Goal: Transaction & Acquisition: Purchase product/service

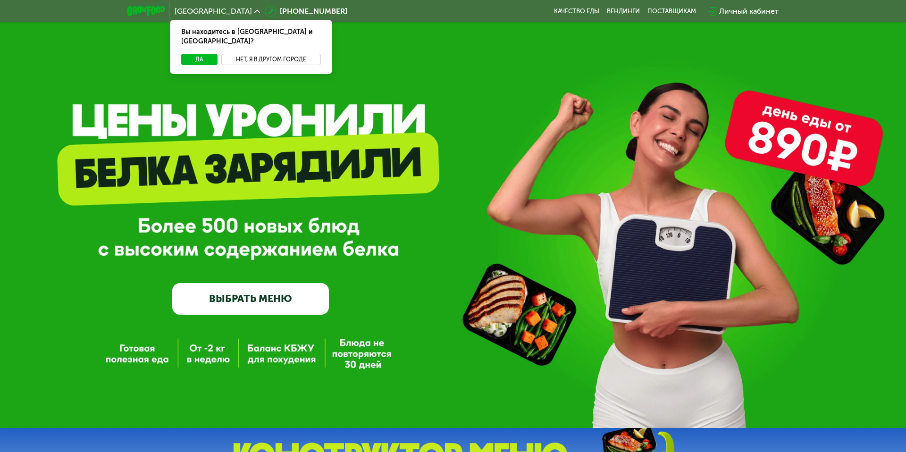
click at [283, 54] on button "Нет, я в другом городе" at bounding box center [271, 59] width 100 height 11
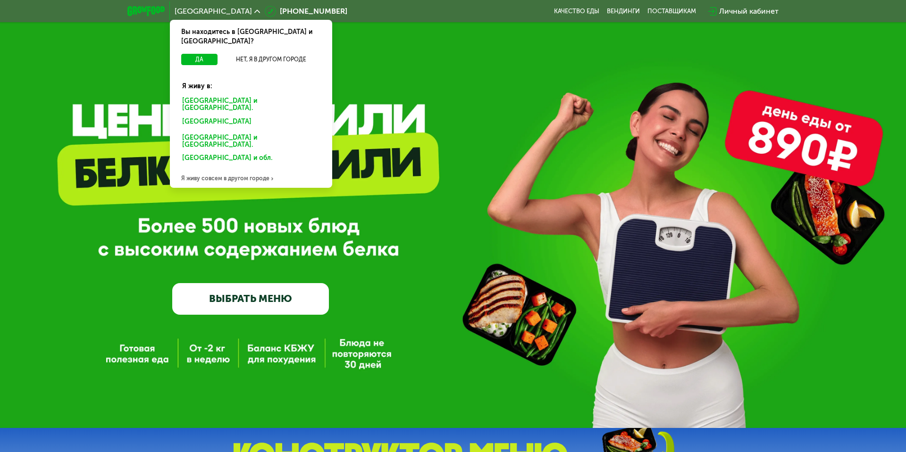
click at [240, 116] on div "[GEOGRAPHIC_DATA] и [GEOGRAPHIC_DATA]." at bounding box center [249, 123] width 147 height 15
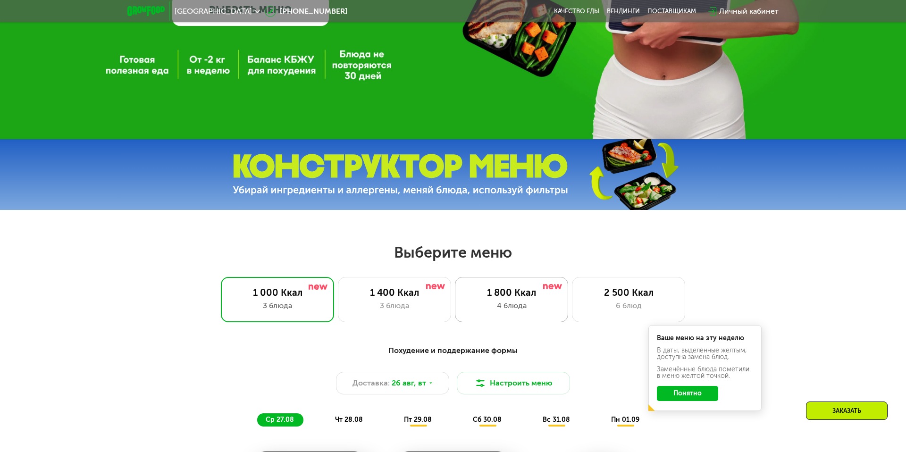
scroll to position [286, 0]
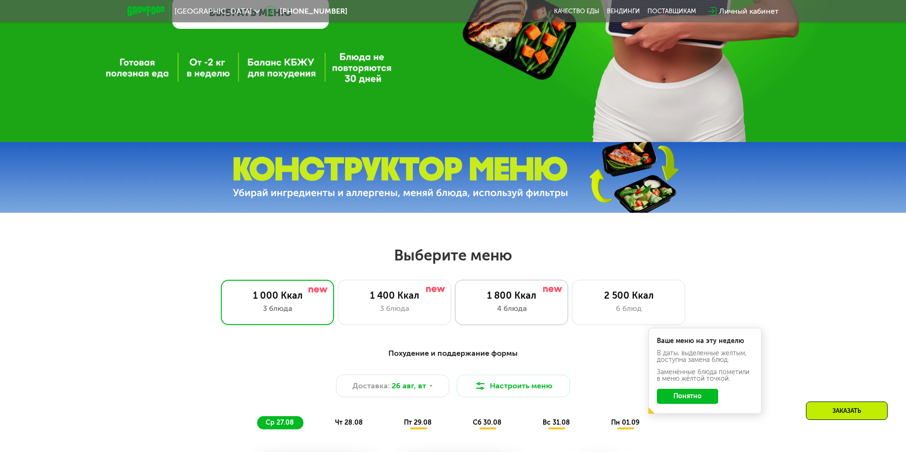
click at [507, 310] on div "4 блюда" at bounding box center [511, 308] width 93 height 11
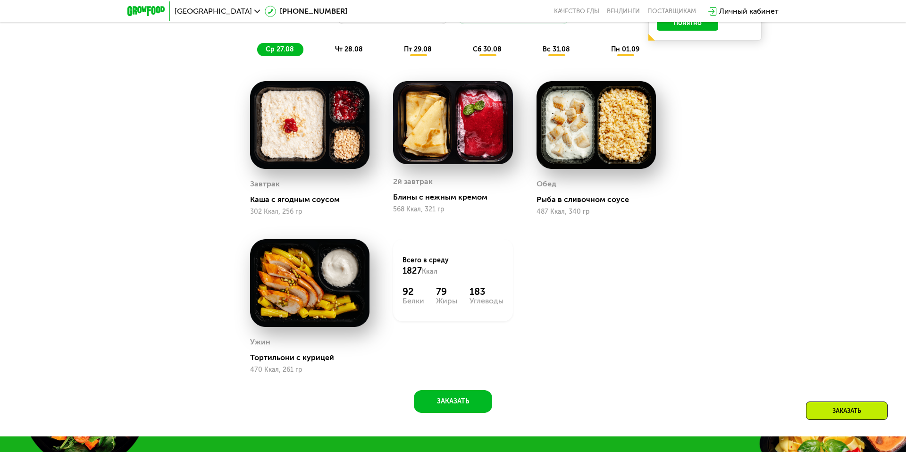
scroll to position [660, 0]
